Goal: Book appointment/travel/reservation

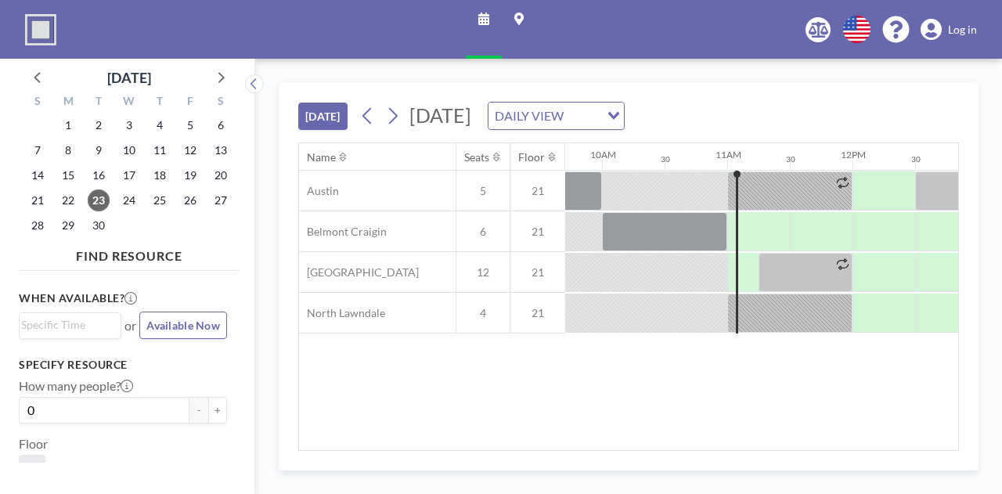
scroll to position [0, 1253]
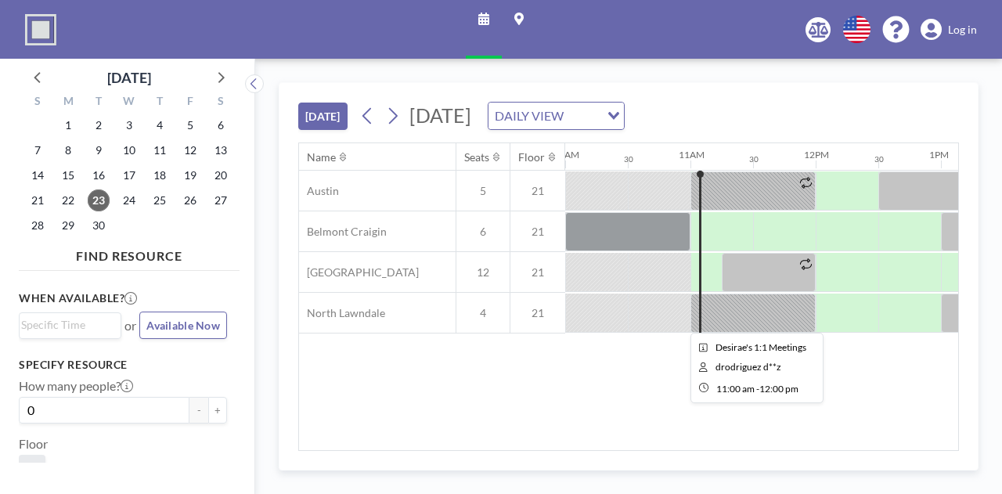
click at [766, 308] on div at bounding box center [752, 313] width 125 height 39
click at [758, 319] on div at bounding box center [752, 313] width 125 height 39
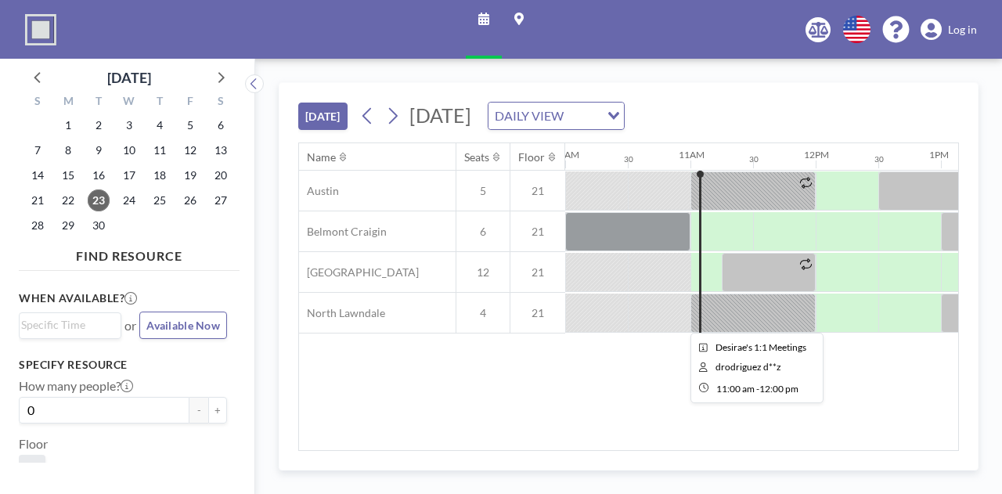
click at [758, 319] on div at bounding box center [752, 313] width 125 height 39
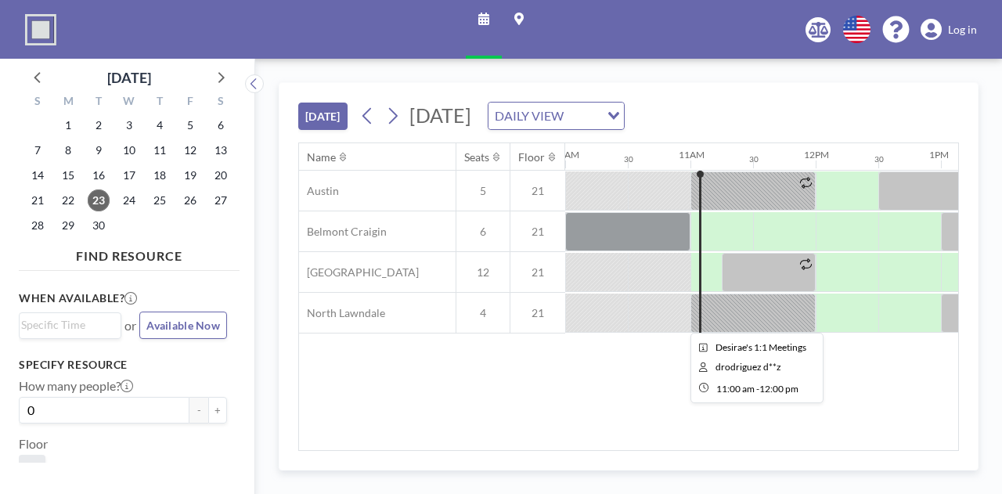
click at [753, 309] on div at bounding box center [752, 313] width 125 height 39
click at [723, 301] on div at bounding box center [752, 313] width 125 height 39
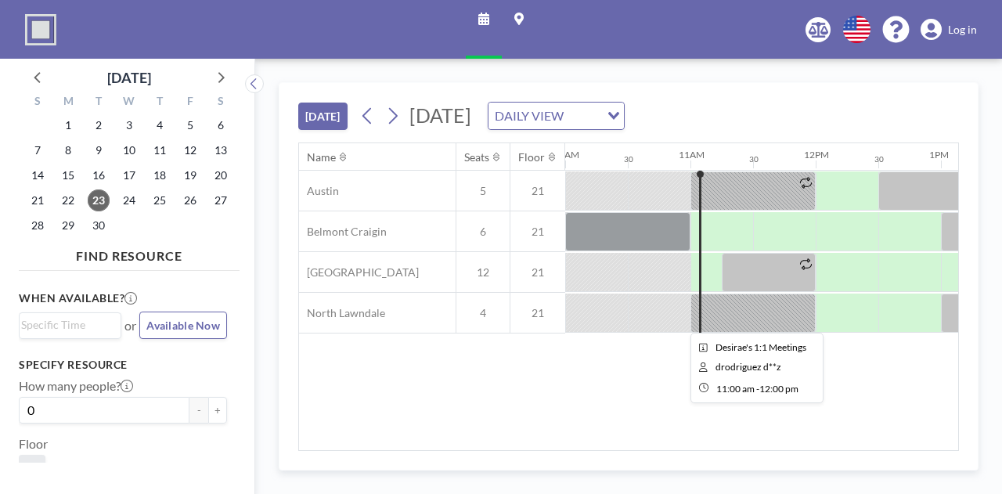
drag, startPoint x: 723, startPoint y: 301, endPoint x: 735, endPoint y: 326, distance: 27.7
click at [735, 326] on div at bounding box center [752, 313] width 125 height 39
click at [747, 317] on div at bounding box center [752, 313] width 125 height 39
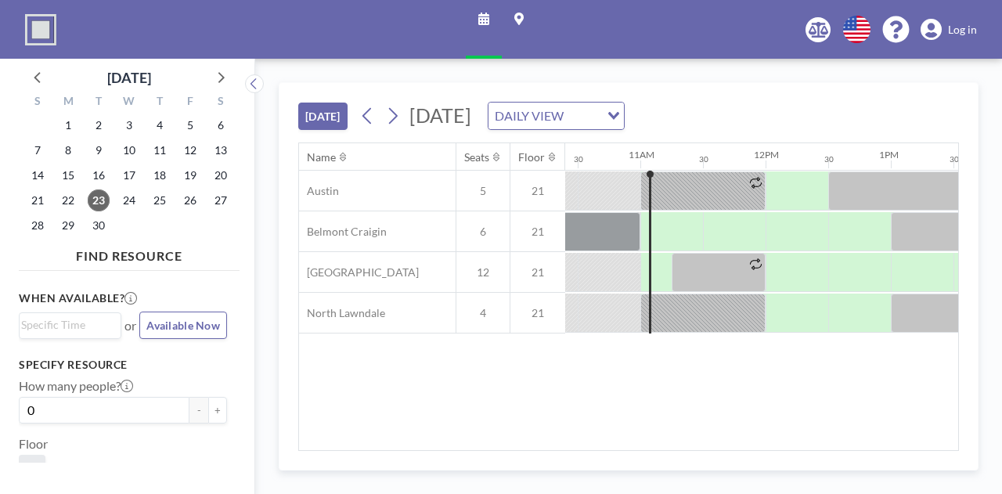
scroll to position [0, 1295]
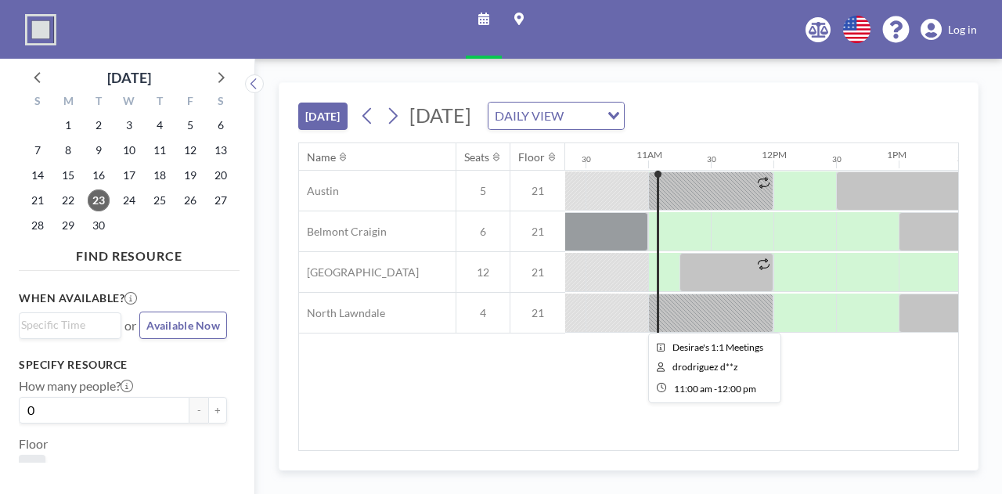
click at [694, 320] on div at bounding box center [710, 313] width 125 height 39
click at [694, 318] on div at bounding box center [710, 313] width 125 height 39
drag, startPoint x: 694, startPoint y: 318, endPoint x: 690, endPoint y: 332, distance: 14.6
click at [690, 332] on div "Name Seats Floor 12AM 30 1AM 30 2AM 30 3AM 30 4AM 30 5AM 30 6AM 30 7AM 30 8AM 3…" at bounding box center [628, 296] width 659 height 307
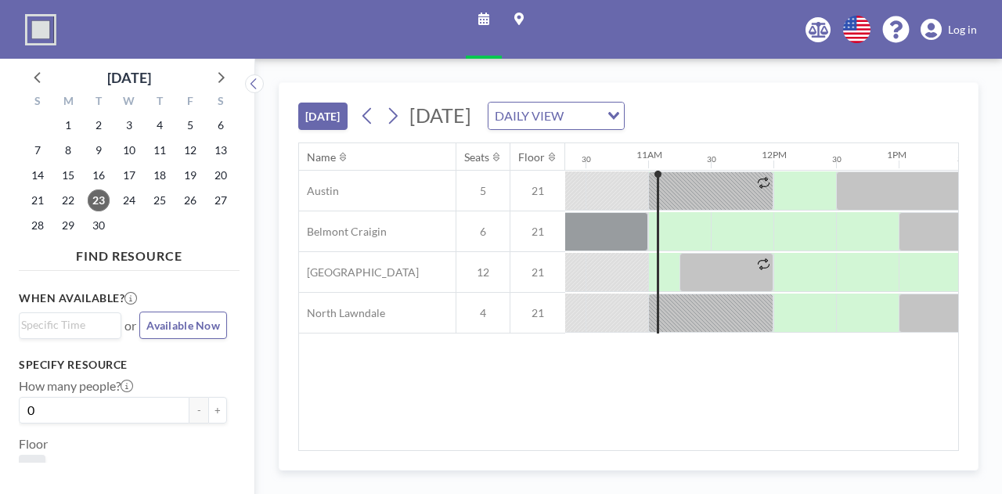
drag, startPoint x: 627, startPoint y: 442, endPoint x: 629, endPoint y: 424, distance: 18.2
click at [618, 442] on div "Name Seats Floor 12AM 30 1AM 30 2AM 30 3AM 30 4AM 30 5AM 30 6AM 30 7AM 30 8AM 3…" at bounding box center [628, 296] width 659 height 307
click at [689, 321] on div at bounding box center [710, 313] width 125 height 39
click at [692, 315] on div at bounding box center [710, 313] width 125 height 39
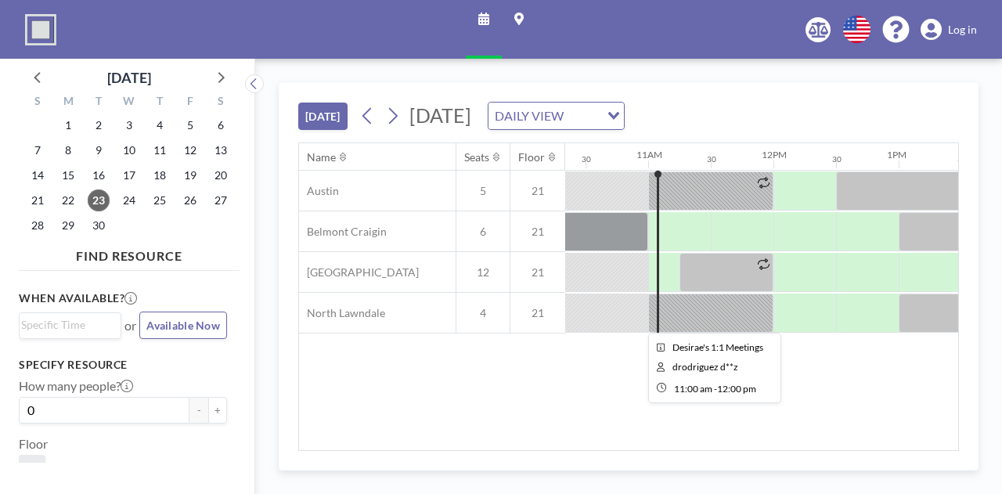
click at [690, 316] on div at bounding box center [710, 313] width 125 height 39
drag, startPoint x: 690, startPoint y: 316, endPoint x: 683, endPoint y: 353, distance: 37.6
click at [690, 317] on div at bounding box center [710, 313] width 125 height 39
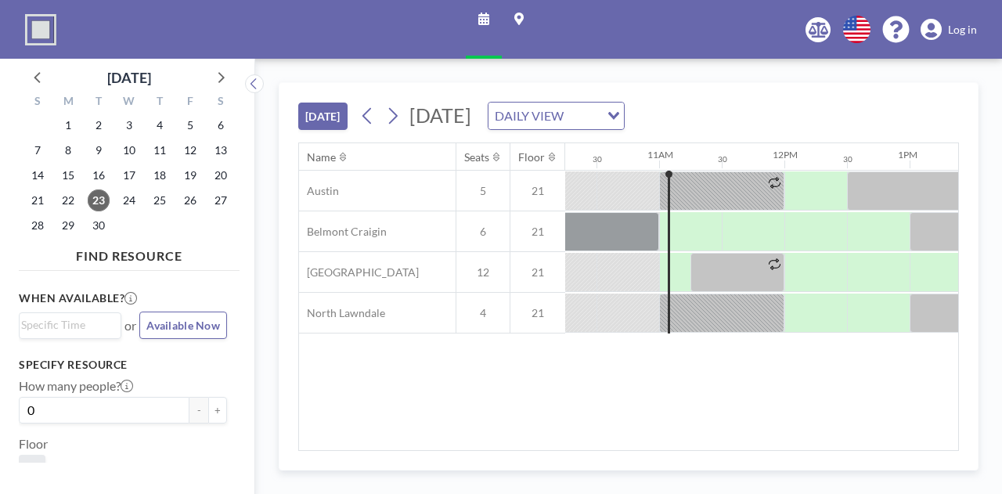
scroll to position [0, 1253]
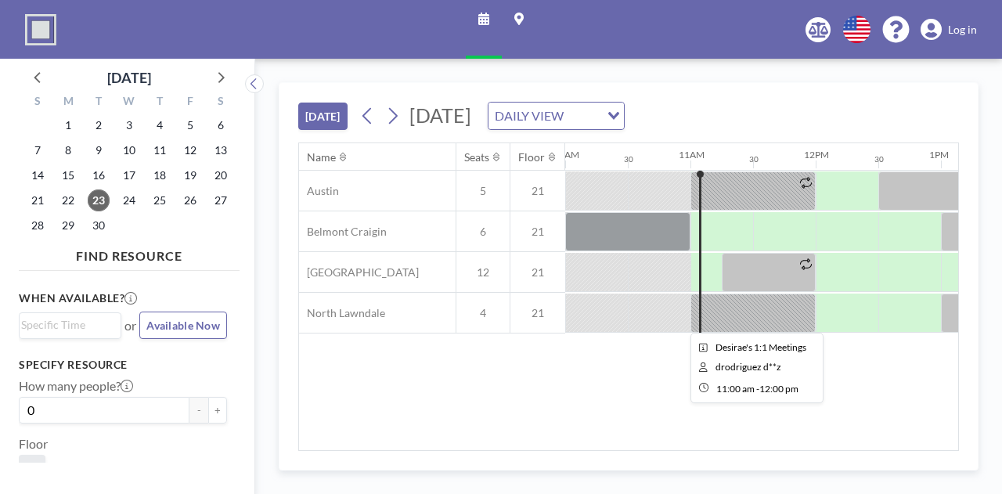
click at [760, 325] on div at bounding box center [752, 313] width 125 height 39
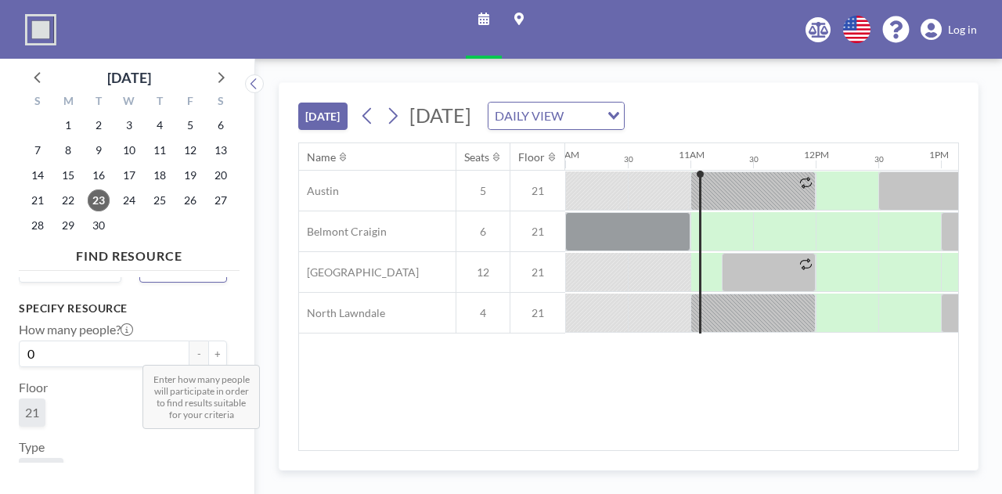
scroll to position [0, 0]
